Goal: Navigation & Orientation: Find specific page/section

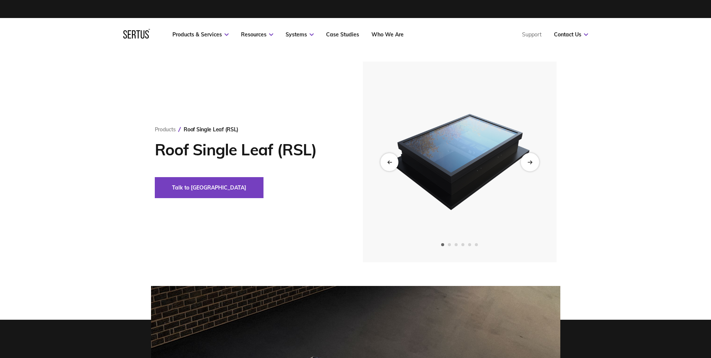
click at [529, 163] on icon "Next slide" at bounding box center [529, 162] width 5 height 4
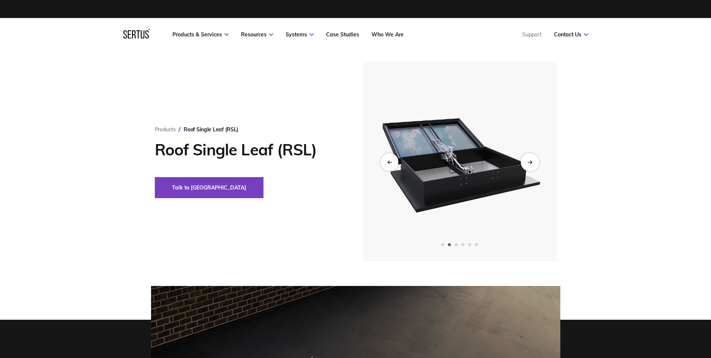
click at [529, 163] on icon "Next slide" at bounding box center [529, 162] width 5 height 4
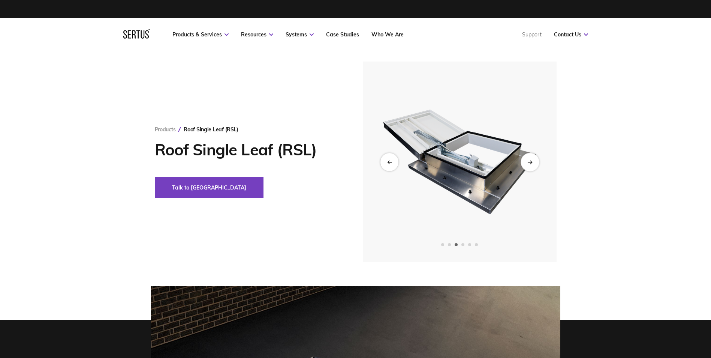
click at [529, 163] on icon "Next slide" at bounding box center [529, 162] width 5 height 4
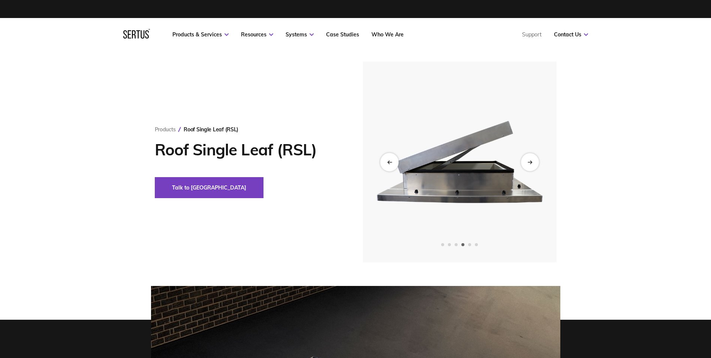
click at [385, 162] on div "Previous slide" at bounding box center [389, 162] width 18 height 18
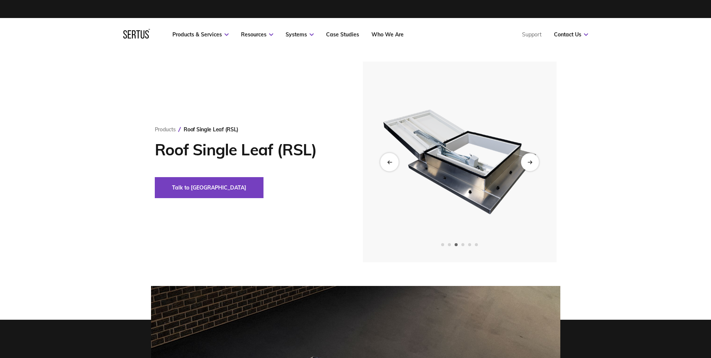
click at [386, 161] on div "Previous slide" at bounding box center [389, 162] width 18 height 18
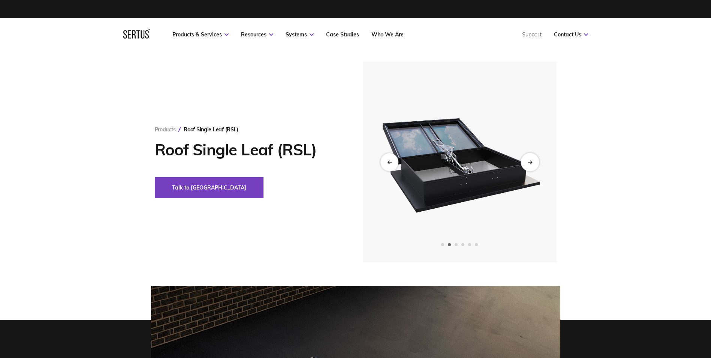
click at [531, 160] on icon "Next slide" at bounding box center [529, 162] width 5 height 4
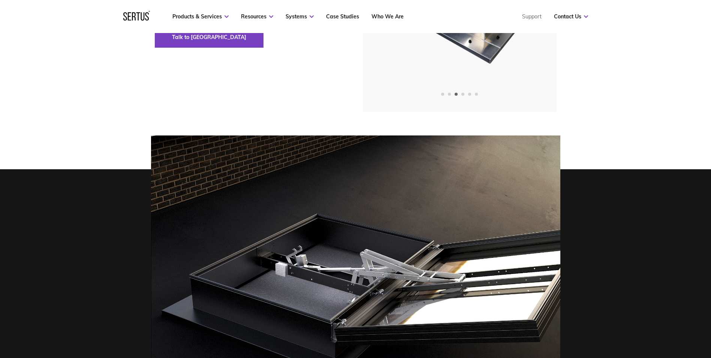
scroll to position [37, 0]
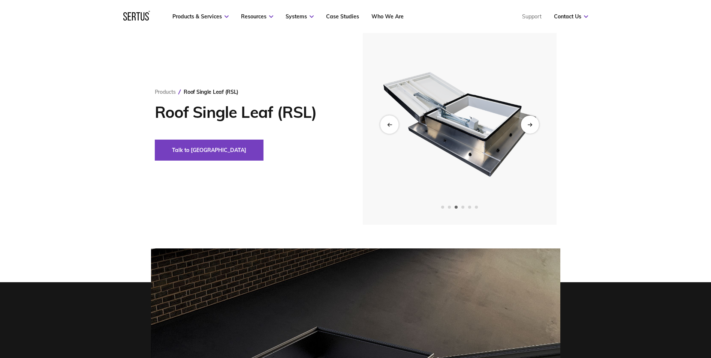
click at [387, 124] on icon "Previous slide" at bounding box center [389, 124] width 5 height 4
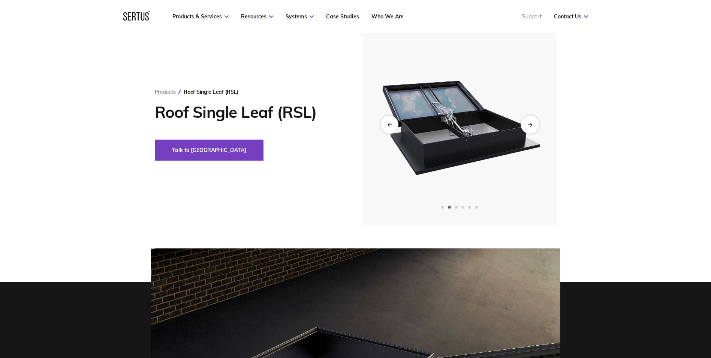
click at [530, 121] on div "Next slide" at bounding box center [530, 124] width 18 height 18
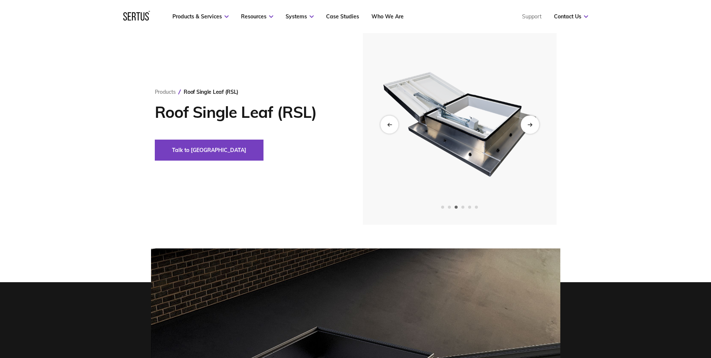
click at [530, 121] on div "Next slide" at bounding box center [530, 124] width 18 height 18
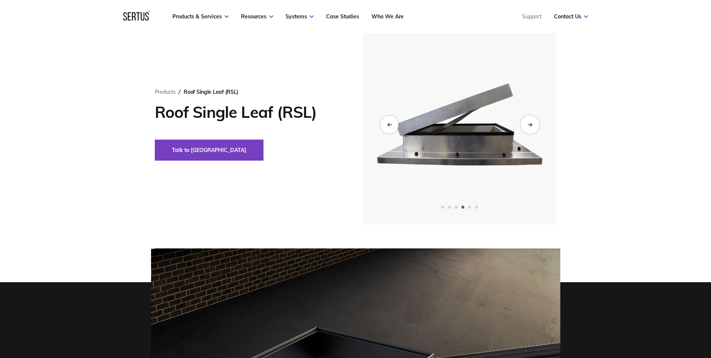
click at [530, 121] on div "Next slide" at bounding box center [530, 124] width 18 height 18
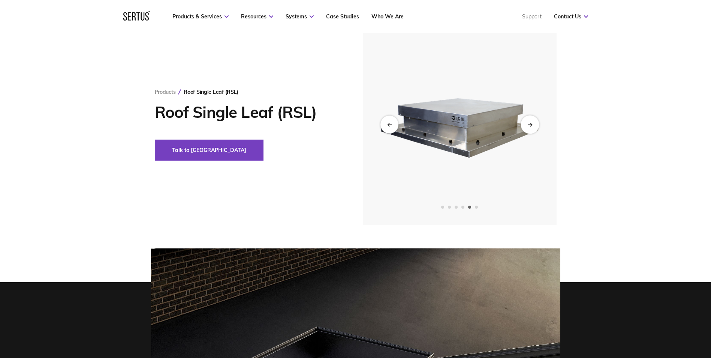
click at [530, 121] on div "Next slide" at bounding box center [530, 124] width 18 height 18
